Goal: Find specific fact: Find specific fact

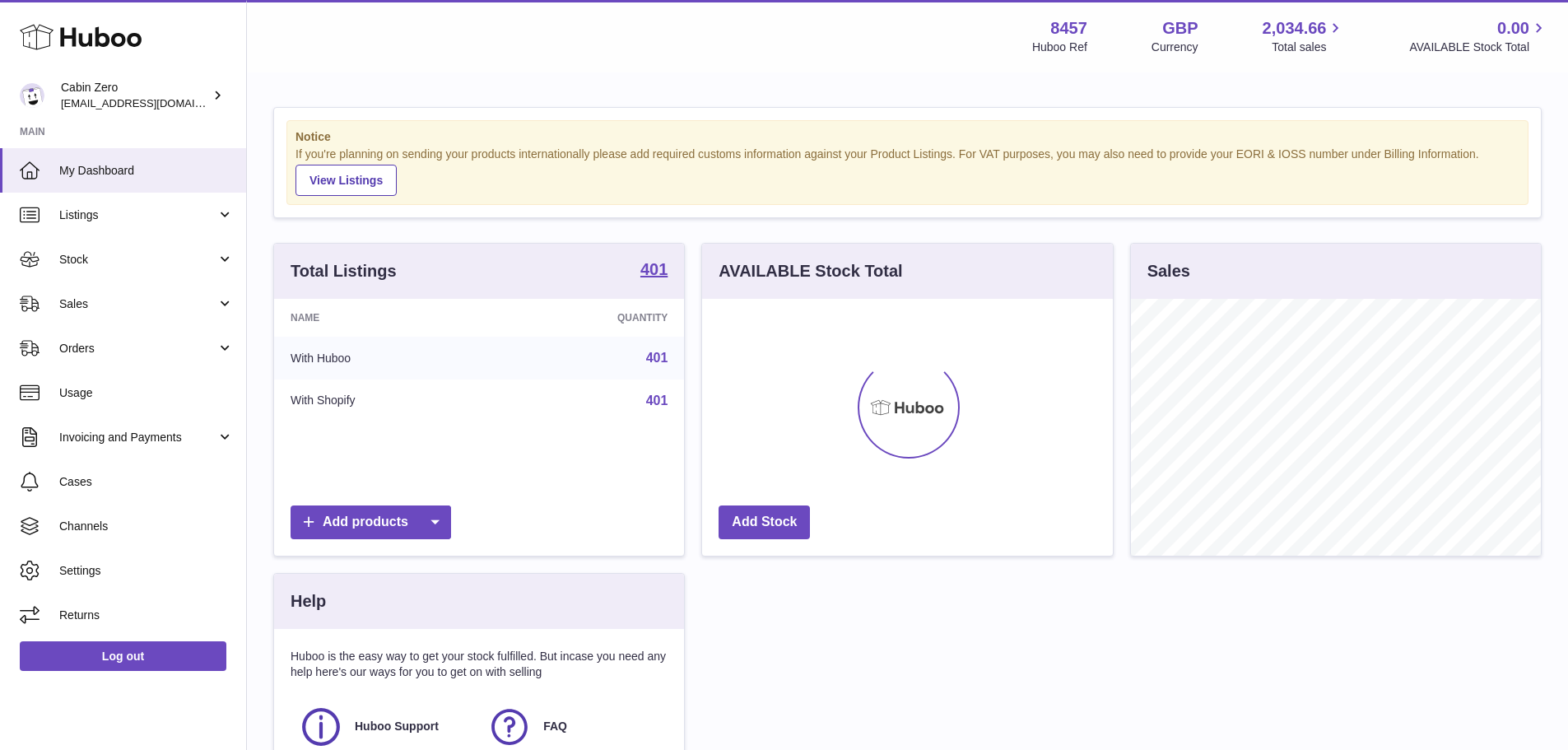
scroll to position [257, 411]
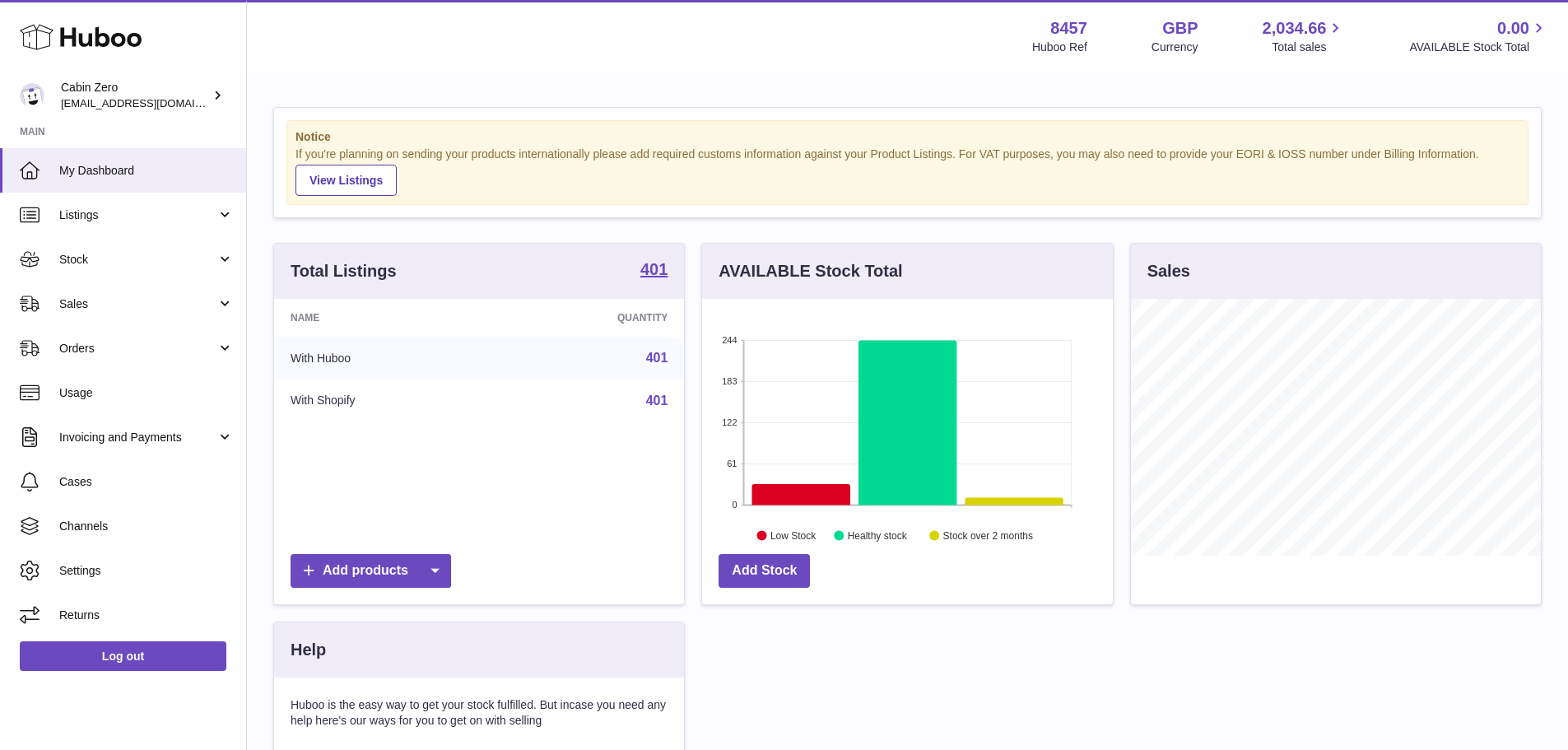
drag, startPoint x: 294, startPoint y: 135, endPoint x: 610, endPoint y: 189, distance: 320.6
click at [610, 189] on div "Notice If you're planning on sending your products internationally please add r…" at bounding box center [907, 163] width 1243 height 85
drag, startPoint x: 610, startPoint y: 189, endPoint x: 510, endPoint y: 174, distance: 101.1
click at [510, 174] on div "Notice If you're planning on sending your products internationally please add r…" at bounding box center [907, 163] width 1243 height 85
drag, startPoint x: 556, startPoint y: 179, endPoint x: 284, endPoint y: 136, distance: 275.4
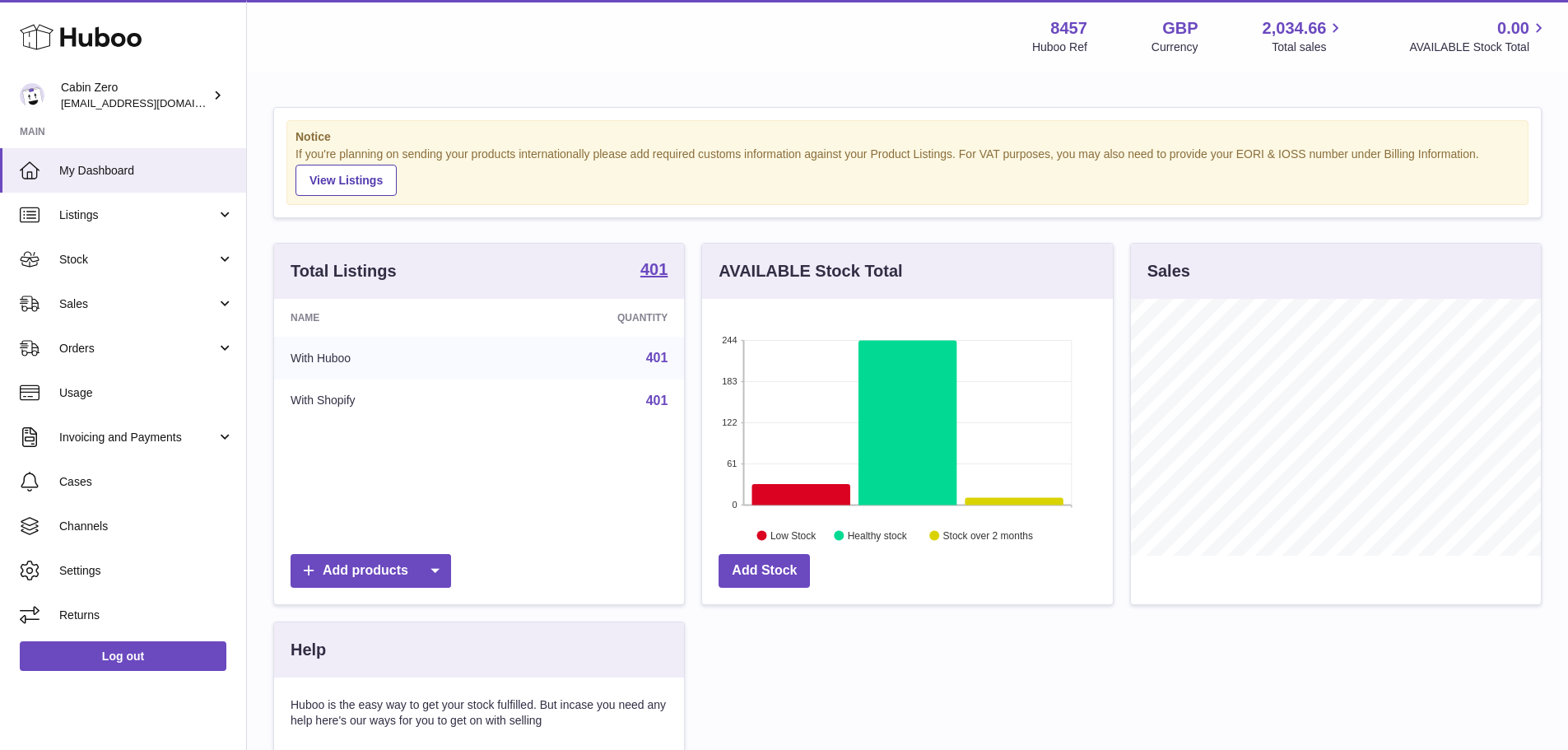
click at [284, 136] on div "Notice If you're planning on sending your products internationally please add r…" at bounding box center [907, 163] width 1267 height 110
drag, startPoint x: 295, startPoint y: 132, endPoint x: 601, endPoint y: 194, distance: 312.2
click at [601, 194] on div "Notice If you're planning on sending your products internationally please add r…" at bounding box center [907, 163] width 1243 height 85
click at [570, 183] on div "If you're planning on sending your products internationally please add required…" at bounding box center [907, 172] width 1224 height 50
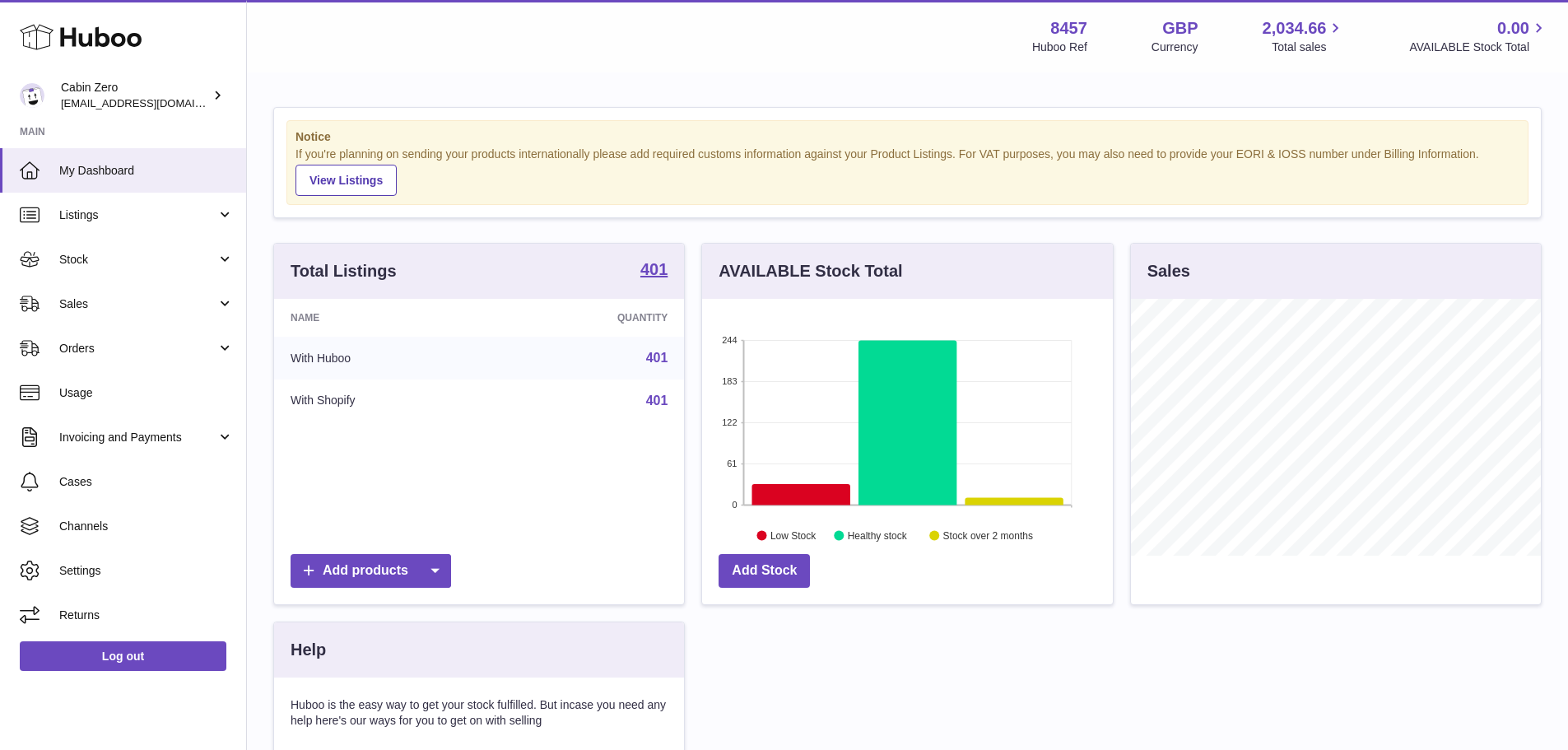
drag, startPoint x: 570, startPoint y: 183, endPoint x: 290, endPoint y: 130, distance: 285.0
click at [290, 130] on div "Notice If you're planning on sending your products internationally please add r…" at bounding box center [907, 163] width 1243 height 85
click at [294, 135] on div "Notice If you're planning on sending your products internationally please add r…" at bounding box center [907, 163] width 1243 height 85
click at [302, 142] on strong "Notice" at bounding box center [907, 137] width 1224 height 16
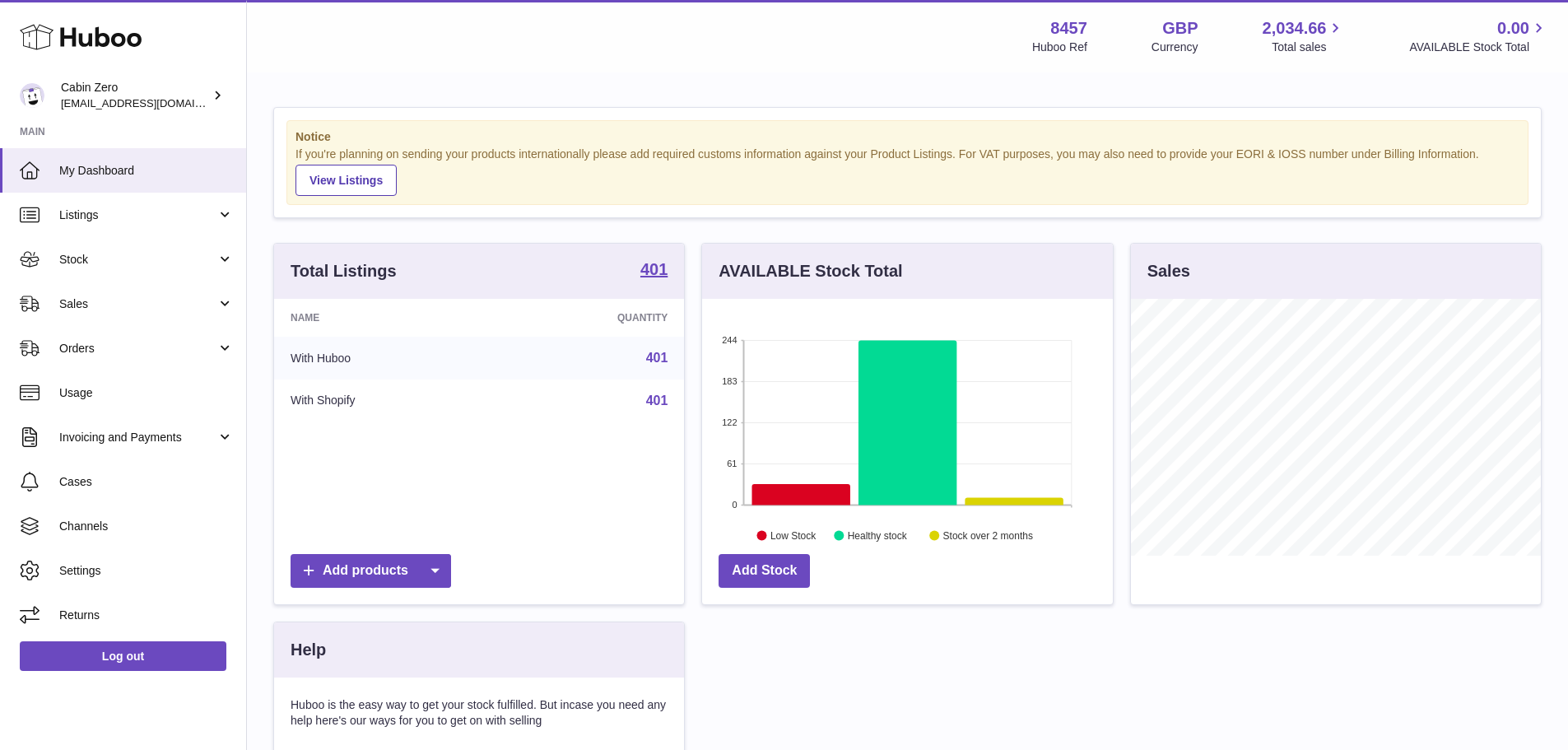
drag, startPoint x: 298, startPoint y: 136, endPoint x: 590, endPoint y: 179, distance: 295.1
click at [590, 179] on div "Notice If you're planning on sending your products internationally please add r…" at bounding box center [907, 163] width 1243 height 85
click at [590, 179] on div "If you're planning on sending your products internationally please add required…" at bounding box center [907, 172] width 1224 height 50
click at [1053, 26] on strong "8457" at bounding box center [1068, 28] width 37 height 22
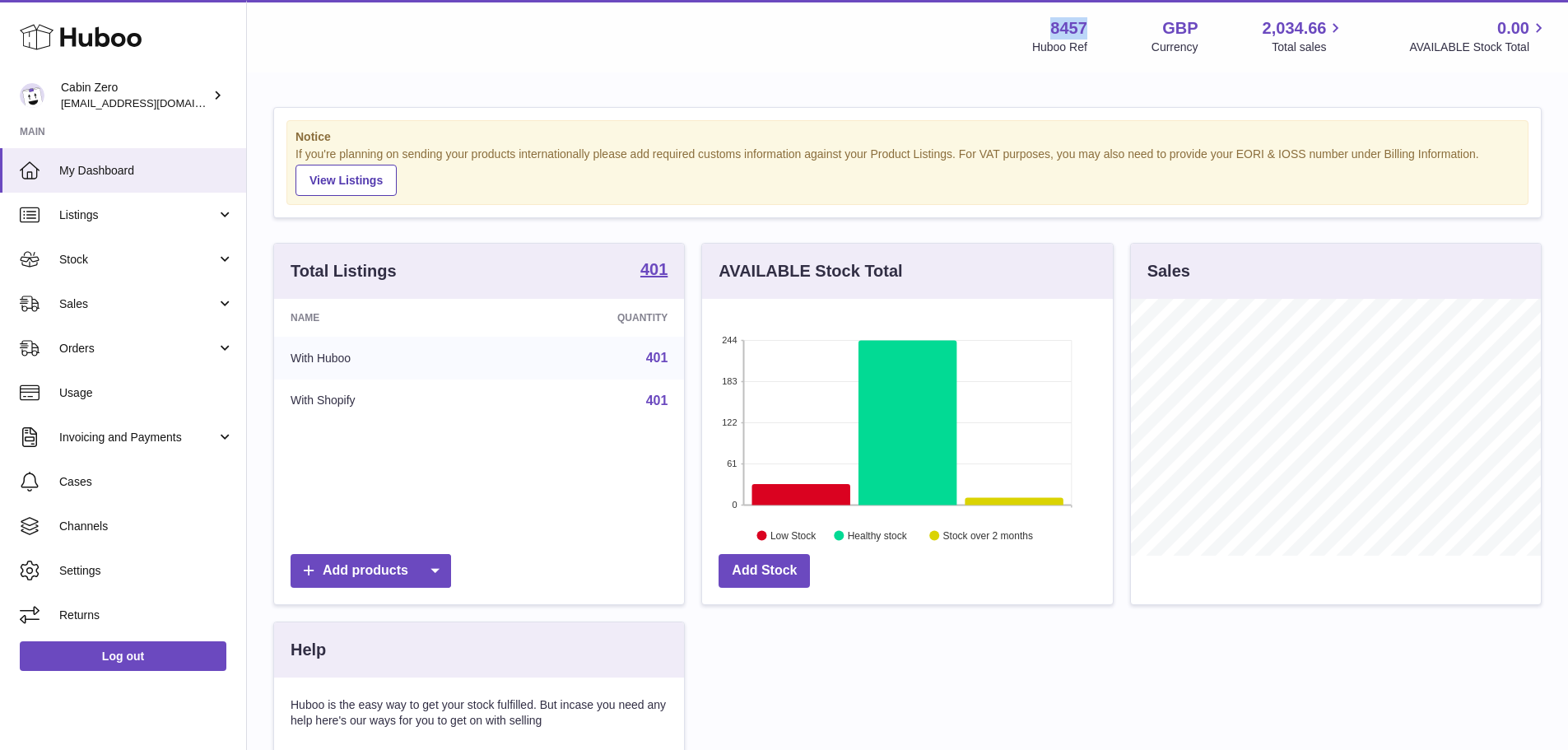
copy strong "8457"
